Goal: Information Seeking & Learning: Check status

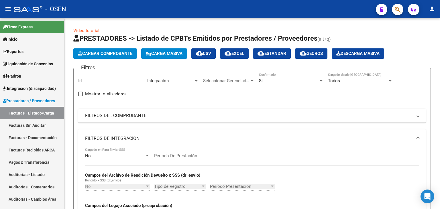
scroll to position [0, 10]
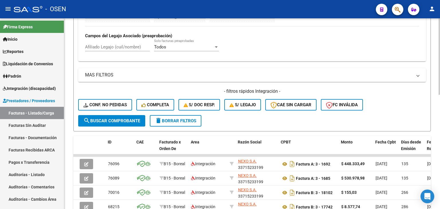
click at [184, 120] on span "delete Borrar Filtros" at bounding box center [175, 120] width 41 height 5
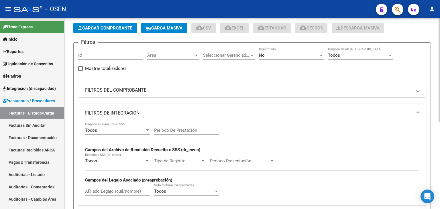
scroll to position [16, 0]
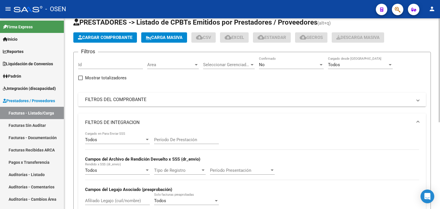
click at [162, 61] on div "Area Area" at bounding box center [173, 63] width 52 height 12
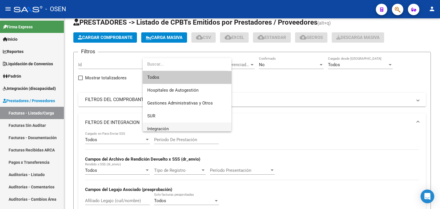
click at [165, 126] on span "Integración" at bounding box center [157, 128] width 21 height 5
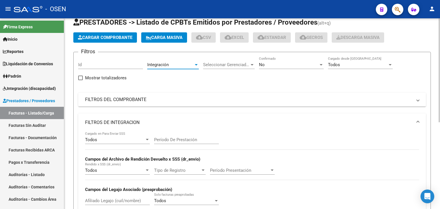
scroll to position [3, 0]
click at [130, 139] on div "Todos" at bounding box center [115, 139] width 60 height 5
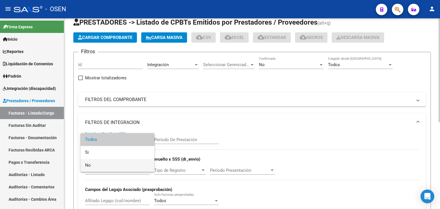
drag, startPoint x: 121, startPoint y: 166, endPoint x: 120, endPoint y: 157, distance: 9.2
click at [120, 166] on span "No" at bounding box center [117, 165] width 65 height 13
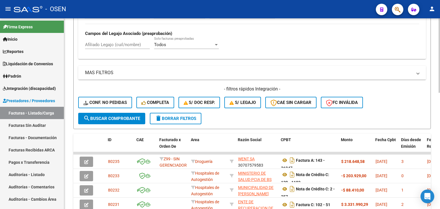
scroll to position [188, 0]
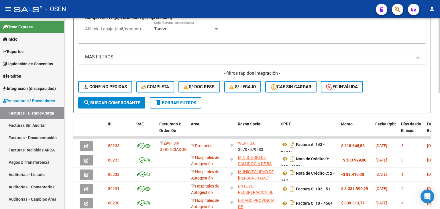
click at [118, 100] on span "search Buscar Comprobante" at bounding box center [111, 102] width 57 height 5
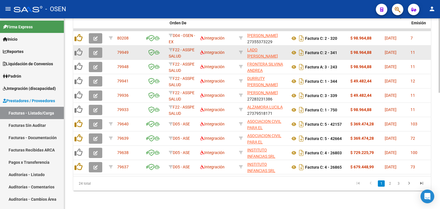
scroll to position [0, 0]
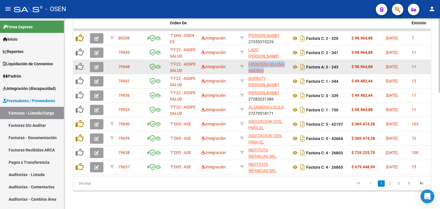
drag, startPoint x: 248, startPoint y: 60, endPoint x: 270, endPoint y: 64, distance: 22.1
click at [270, 64] on app-link-go-to "FRONTERA SILVINA ANDREA" at bounding box center [267, 67] width 38 height 13
copy span "FRONTERA SILVINA ANDREA"
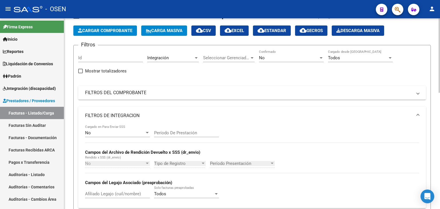
scroll to position [12, 0]
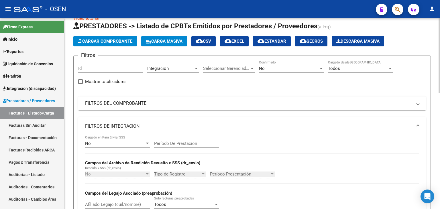
click at [187, 106] on mat-expansion-panel-header "FILTROS DEL COMPROBANTE" at bounding box center [251, 103] width 347 height 14
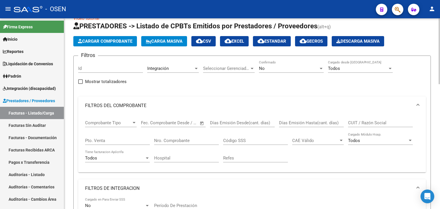
click at [177, 138] on input "Nro. Comprobante" at bounding box center [186, 140] width 65 height 5
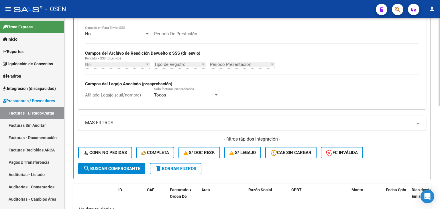
scroll to position [223, 0]
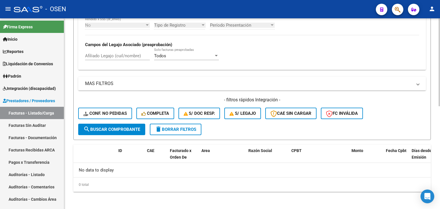
type input "219"
click at [127, 128] on span "search Buscar Comprobante" at bounding box center [111, 129] width 57 height 5
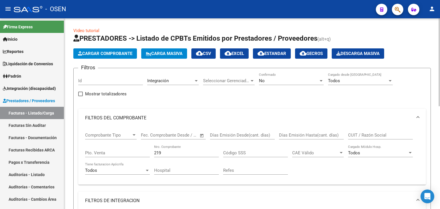
scroll to position [0, 0]
click at [186, 83] on div "Integración" at bounding box center [170, 80] width 46 height 5
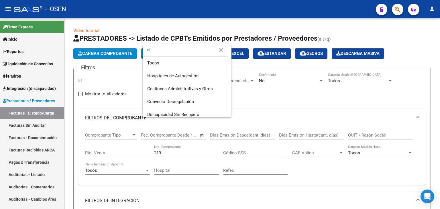
type input "d"
drag, startPoint x: 290, startPoint y: 104, endPoint x: 278, endPoint y: 74, distance: 31.9
click at [290, 102] on div at bounding box center [220, 104] width 440 height 209
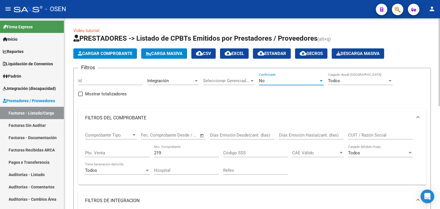
click at [278, 79] on div "No" at bounding box center [289, 80] width 60 height 5
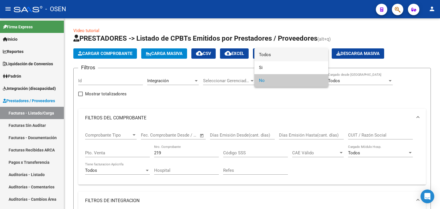
click at [275, 59] on span "Todos" at bounding box center [291, 54] width 65 height 13
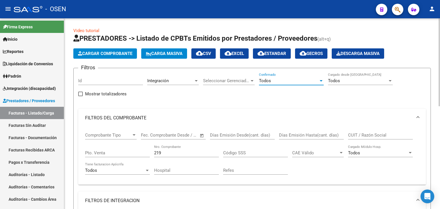
click at [368, 135] on input "CUIT / Razón Social" at bounding box center [380, 134] width 65 height 5
paste input "27377825603"
type input "27377825603"
click at [161, 80] on span "Integración" at bounding box center [157, 80] width 21 height 5
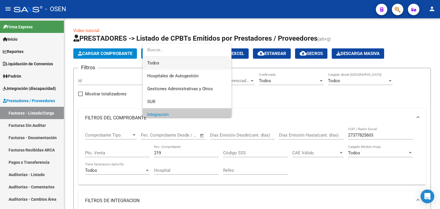
click at [186, 67] on span "Todos" at bounding box center [187, 63] width 80 height 13
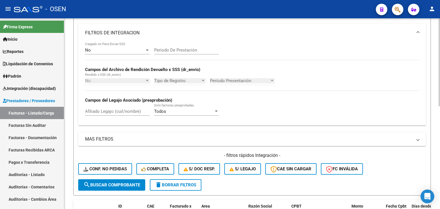
scroll to position [172, 0]
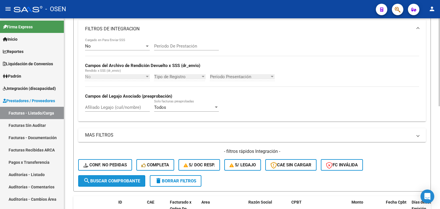
click at [128, 182] on span "search Buscar Comprobante" at bounding box center [111, 180] width 57 height 5
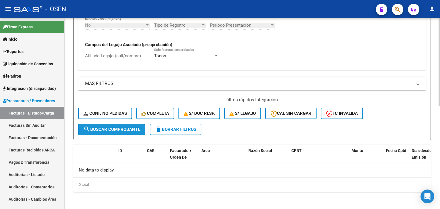
click at [130, 127] on span "search Buscar Comprobante" at bounding box center [111, 129] width 57 height 5
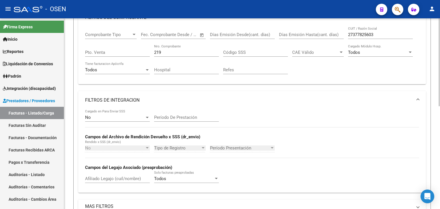
scroll to position [80, 0]
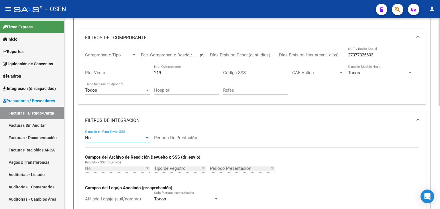
click at [129, 137] on div "No" at bounding box center [115, 137] width 60 height 5
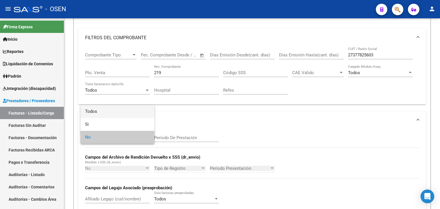
click at [123, 114] on span "Todos" at bounding box center [117, 111] width 65 height 13
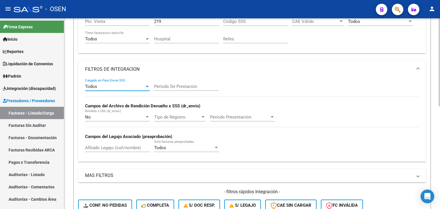
scroll to position [195, 0]
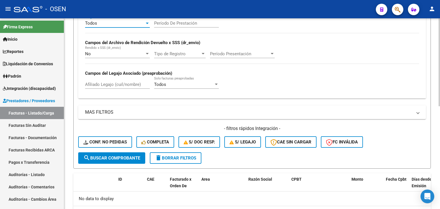
click at [116, 155] on span "search Buscar Comprobante" at bounding box center [111, 157] width 57 height 5
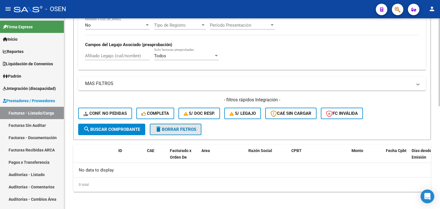
click at [176, 126] on button "delete Borrar Filtros" at bounding box center [176, 129] width 52 height 11
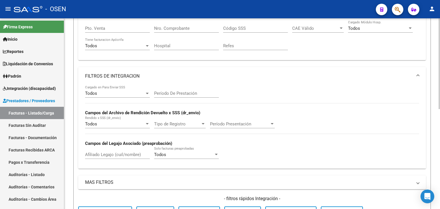
scroll to position [67, 0]
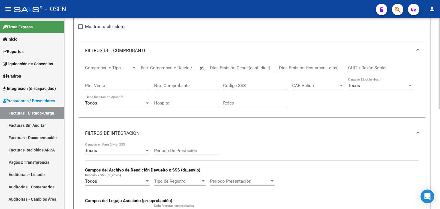
click at [187, 88] on div "Nro. Comprobante" at bounding box center [186, 84] width 65 height 12
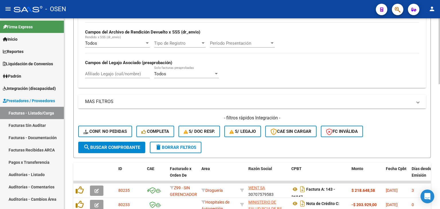
scroll to position [10, 0]
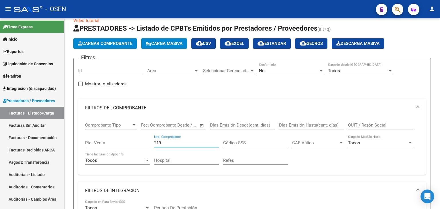
type input "219"
click at [377, 125] on input "CUIT / Razón Social" at bounding box center [380, 124] width 65 height 5
paste input "27377825603"
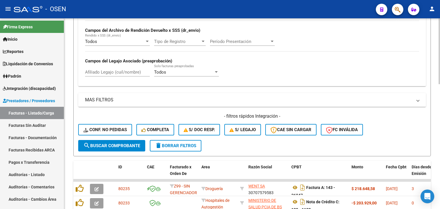
scroll to position [210, 0]
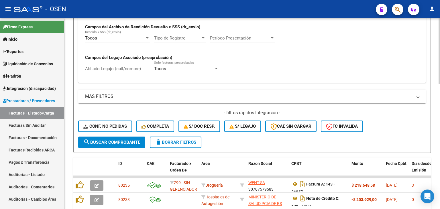
type input "27377825603"
click at [130, 142] on span "search Buscar Comprobante" at bounding box center [111, 142] width 57 height 5
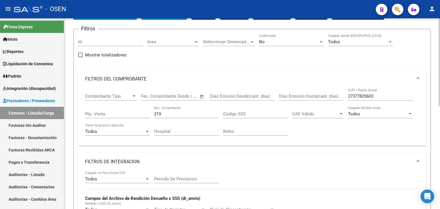
scroll to position [39, 0]
click at [264, 43] on div "No" at bounding box center [289, 41] width 60 height 5
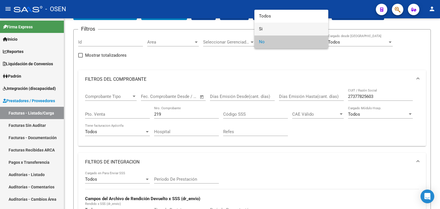
click at [262, 27] on span "Si" at bounding box center [291, 29] width 65 height 13
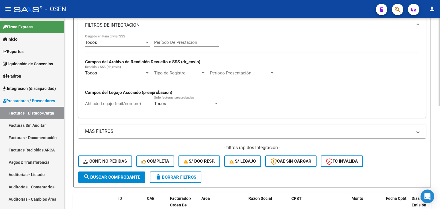
scroll to position [182, 0]
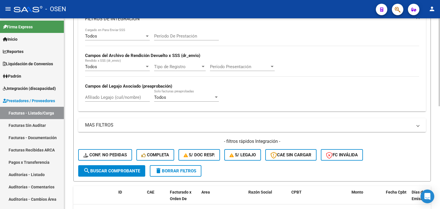
click at [126, 166] on button "search Buscar Comprobante" at bounding box center [111, 170] width 67 height 11
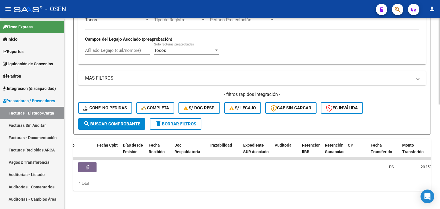
scroll to position [0, 0]
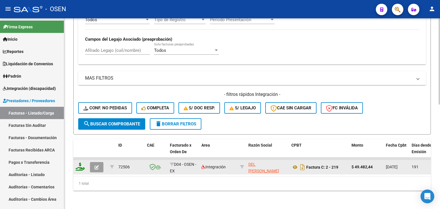
click at [97, 165] on icon "button" at bounding box center [96, 167] width 4 height 4
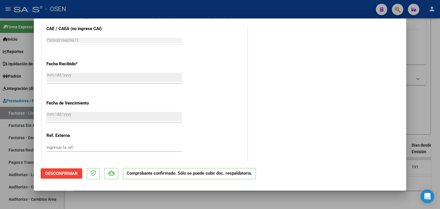
scroll to position [462, 0]
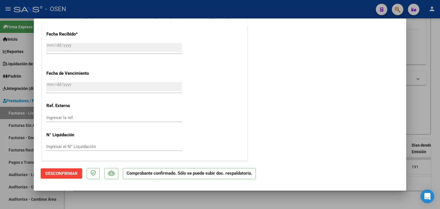
click at [207, 205] on div at bounding box center [220, 104] width 440 height 209
type input "$ 0,00"
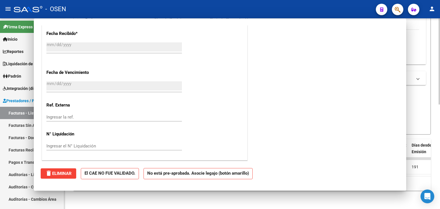
scroll to position [0, 0]
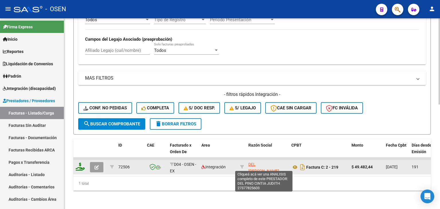
click at [263, 162] on span "DEL [PERSON_NAME] [PERSON_NAME]" at bounding box center [263, 171] width 31 height 18
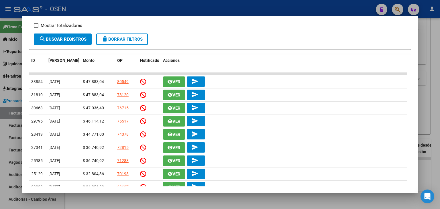
scroll to position [114, 0]
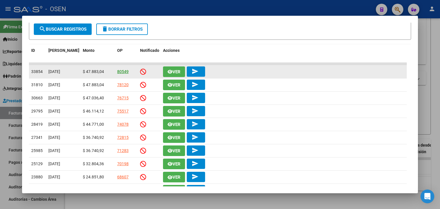
click at [124, 70] on link "80549" at bounding box center [122, 71] width 11 height 5
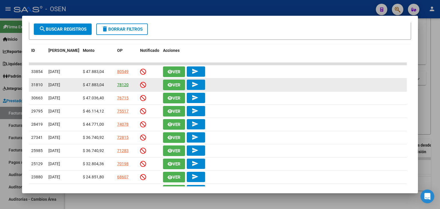
click at [125, 82] on link "78120" at bounding box center [122, 84] width 11 height 5
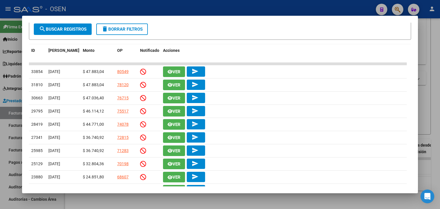
click at [168, 8] on div at bounding box center [220, 104] width 440 height 209
